Goal: Task Accomplishment & Management: Use online tool/utility

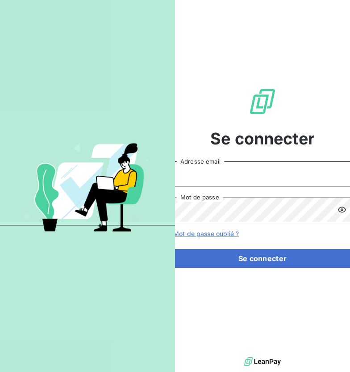
click at [230, 169] on input "Adresse email" at bounding box center [262, 173] width 179 height 25
type input "[EMAIL_ADDRESS][DOMAIN_NAME]"
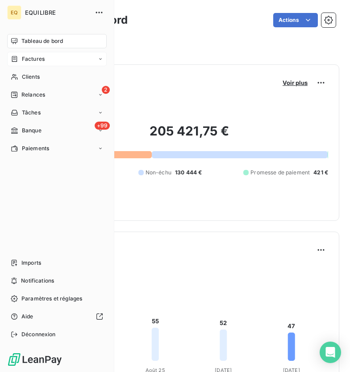
click at [20, 61] on div "Factures" at bounding box center [28, 59] width 34 height 8
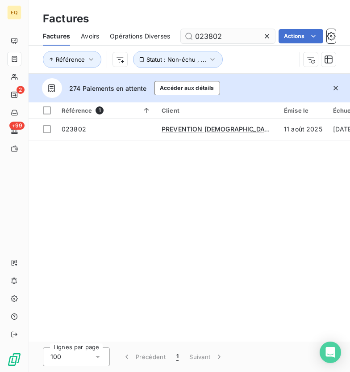
drag, startPoint x: 225, startPoint y: 34, endPoint x: 206, endPoint y: 37, distance: 18.5
click at [206, 37] on input "023802" at bounding box center [228, 36] width 94 height 14
type input "024135"
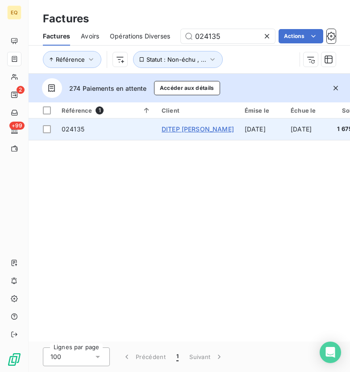
click at [187, 130] on span "DITEP [PERSON_NAME]" at bounding box center [198, 129] width 72 height 8
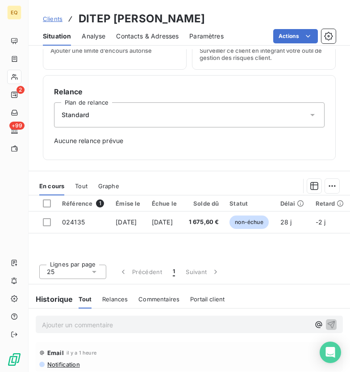
scroll to position [207, 0]
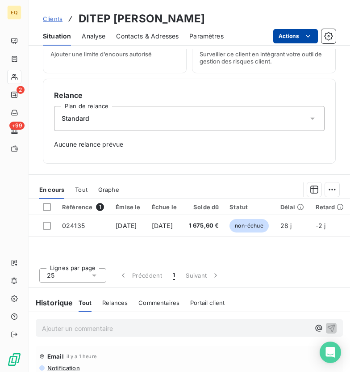
click at [309, 41] on html "EQ 2 +99 Clients DITEP [PERSON_NAME] Situation Analyse Contacts & Adresses Para…" at bounding box center [175, 186] width 350 height 372
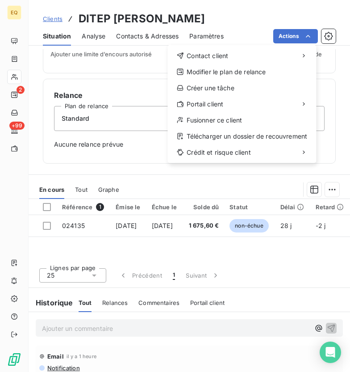
click at [113, 230] on html "EQ 2 +99 Clients DITEP [PERSON_NAME] Situation Analyse Contacts & Adresses Para…" at bounding box center [175, 186] width 350 height 372
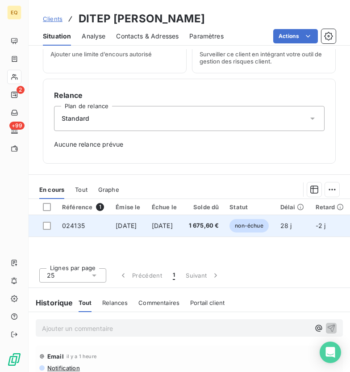
click at [105, 227] on td "024135" at bounding box center [84, 225] width 54 height 21
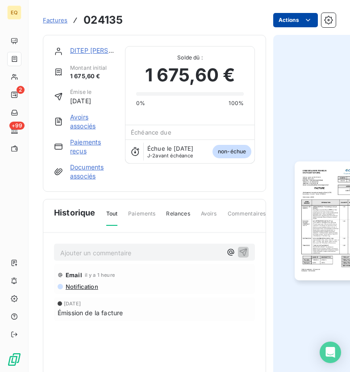
click at [302, 20] on html "EQ 2 +99 Factures 024135 Actions DITEP [PERSON_NAME] Montant initial 1 675,60 €…" at bounding box center [175, 186] width 350 height 372
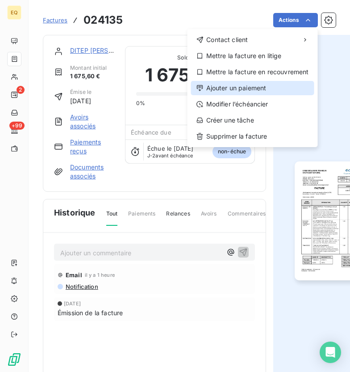
click at [253, 85] on div "Ajouter un paiement" at bounding box center [252, 88] width 123 height 14
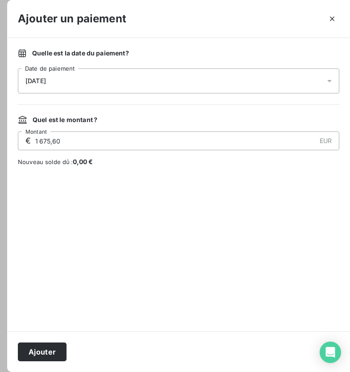
click at [85, 81] on div "[DATE]" at bounding box center [179, 80] width 322 height 25
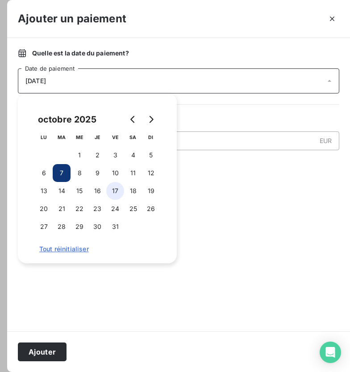
click at [118, 189] on button "17" at bounding box center [115, 191] width 18 height 18
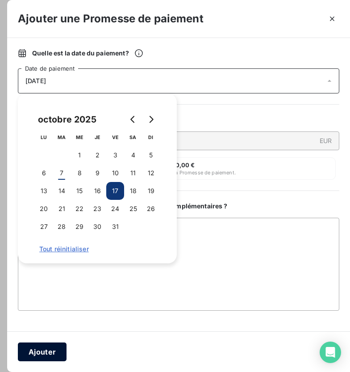
click at [53, 350] on button "Ajouter" at bounding box center [42, 351] width 49 height 19
